Goal: Task Accomplishment & Management: Complete application form

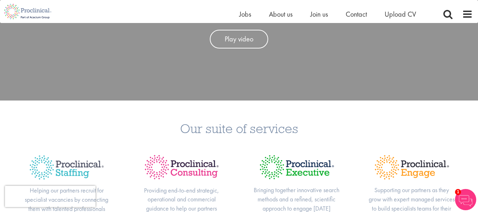
scroll to position [63, 0]
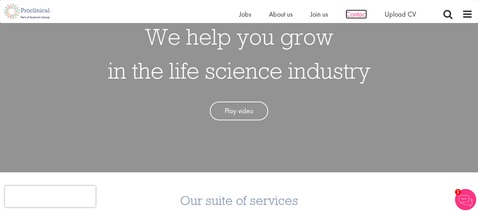
click at [357, 14] on span "Contact" at bounding box center [356, 14] width 21 height 9
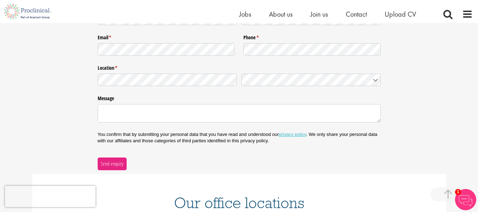
scroll to position [213, 0]
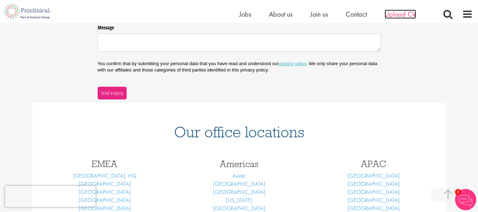
click at [408, 14] on span "Upload CV" at bounding box center [400, 14] width 31 height 9
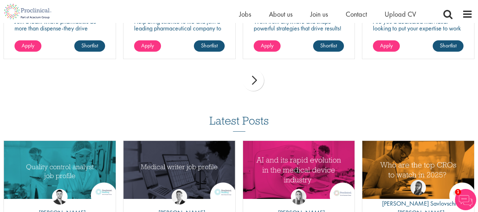
scroll to position [601, 0]
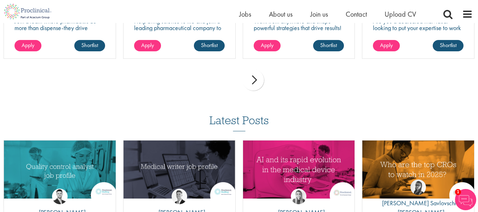
click at [255, 80] on div "next" at bounding box center [253, 79] width 21 height 21
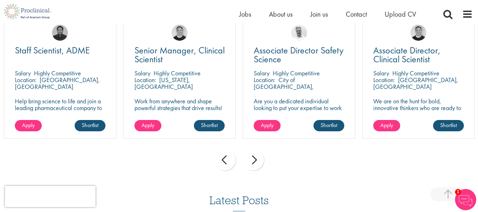
scroll to position [495, 0]
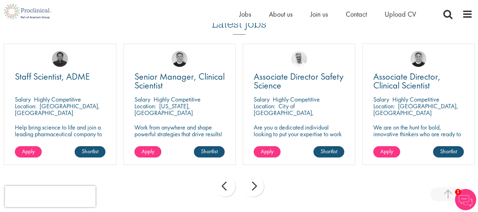
click at [254, 185] on div "next" at bounding box center [253, 185] width 21 height 21
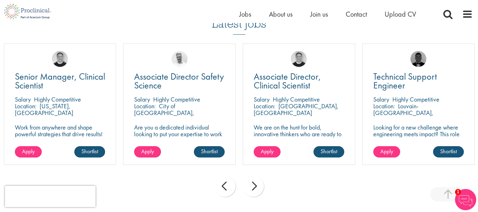
click at [254, 185] on div "next" at bounding box center [253, 185] width 21 height 21
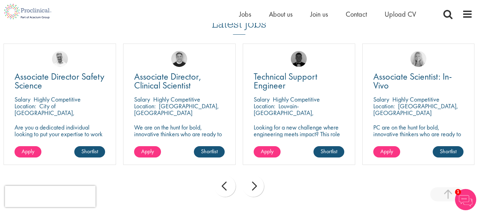
click at [254, 185] on div "next" at bounding box center [253, 185] width 21 height 21
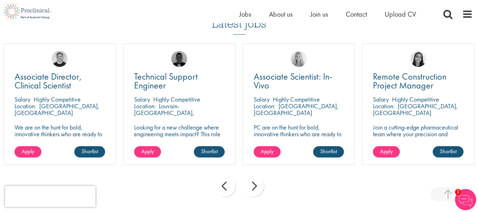
click at [254, 185] on div "next" at bounding box center [253, 185] width 21 height 21
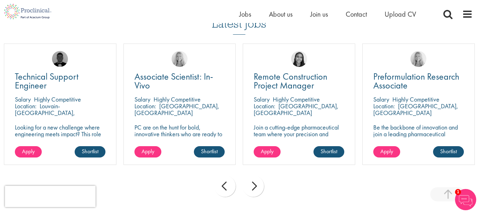
click at [254, 185] on div "next" at bounding box center [253, 185] width 21 height 21
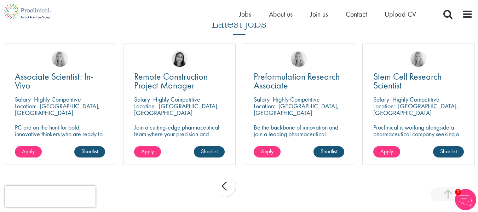
click at [254, 185] on div "prev next" at bounding box center [239, 187] width 478 height 31
click at [221, 184] on div "prev" at bounding box center [224, 185] width 21 height 21
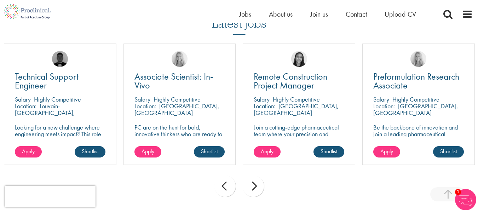
click at [221, 184] on div "prev" at bounding box center [224, 185] width 21 height 21
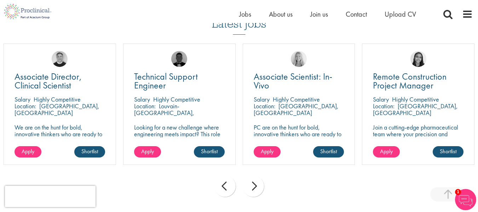
click at [221, 184] on div "prev" at bounding box center [224, 185] width 21 height 21
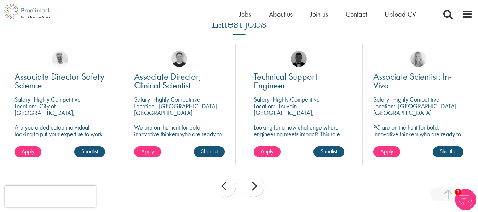
click at [222, 184] on div "prev" at bounding box center [224, 185] width 21 height 21
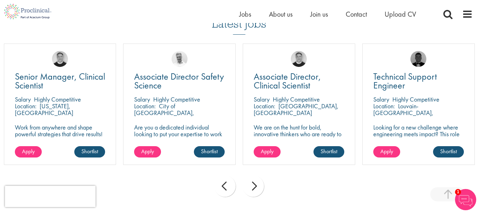
click at [222, 184] on div "prev" at bounding box center [224, 185] width 21 height 21
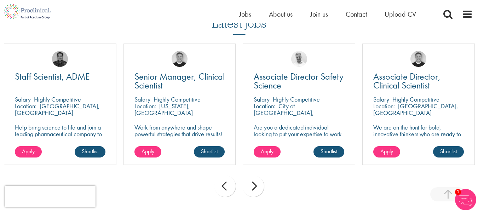
click at [222, 184] on div "prev" at bounding box center [224, 185] width 21 height 21
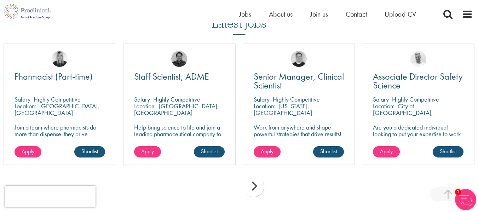
click at [223, 185] on div "prev next" at bounding box center [239, 187] width 478 height 31
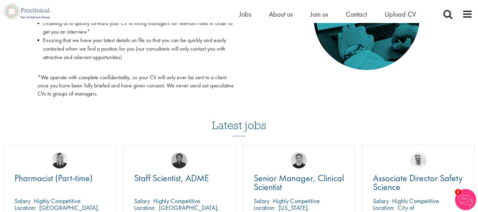
scroll to position [389, 0]
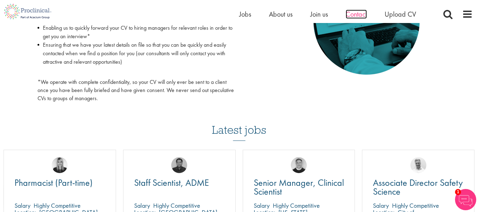
click at [349, 12] on span "Contact" at bounding box center [356, 14] width 21 height 9
